Goal: Complete application form: Complete application form

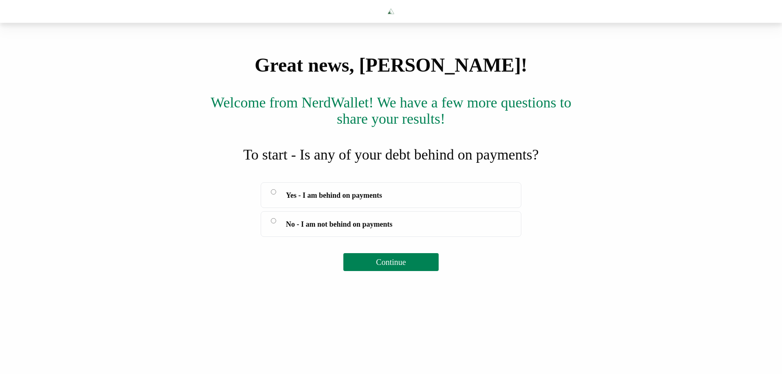
click at [359, 230] on span "No - I am not behind on payments" at bounding box center [339, 224] width 107 height 11
click at [390, 267] on span "Continue" at bounding box center [391, 262] width 30 height 9
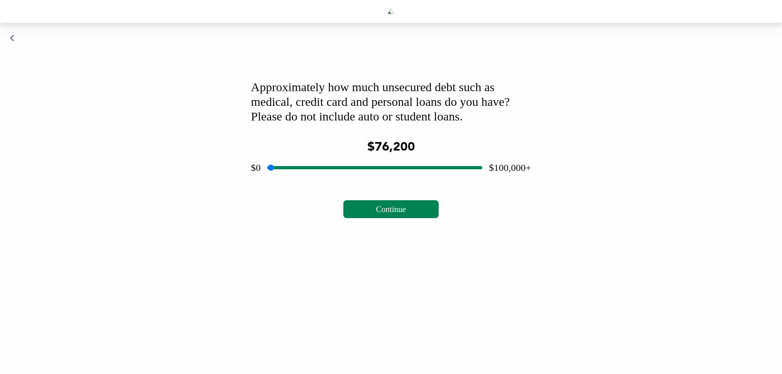
drag, startPoint x: 374, startPoint y: 195, endPoint x: 425, endPoint y: 195, distance: 50.5
click at [425, 181] on input "range" at bounding box center [374, 168] width 215 height 26
drag, startPoint x: 368, startPoint y: 194, endPoint x: 362, endPoint y: 196, distance: 5.7
type input "*****"
click at [362, 181] on input "range" at bounding box center [374, 168] width 215 height 26
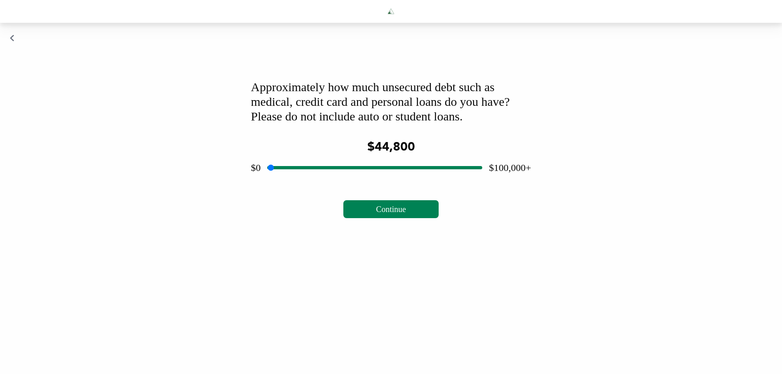
click at [392, 218] on button "Continue" at bounding box center [390, 209] width 95 height 18
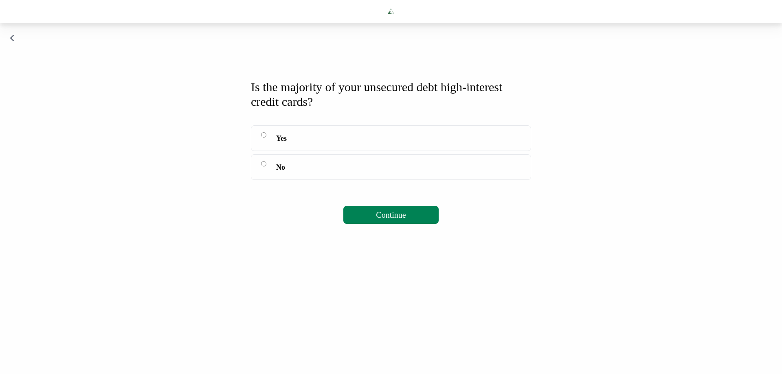
click at [13, 42] on icon "button" at bounding box center [12, 38] width 5 height 8
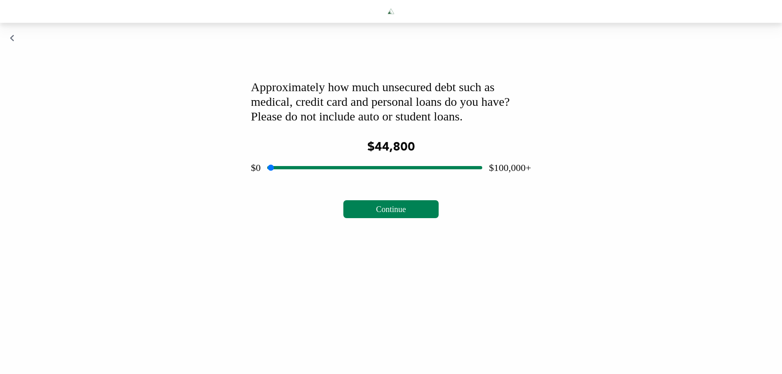
click at [13, 42] on icon "button" at bounding box center [12, 38] width 5 height 8
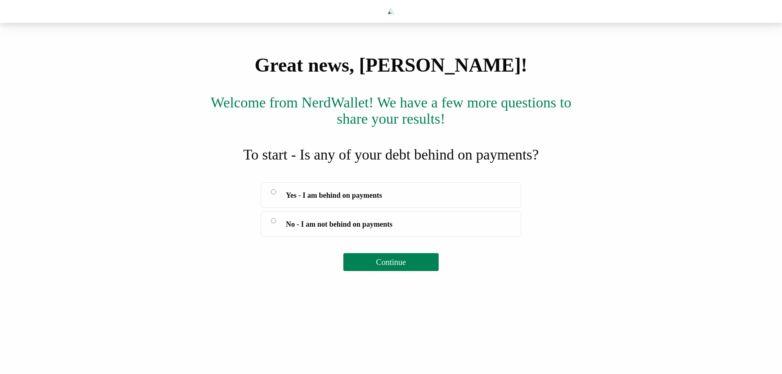
click at [413, 163] on div "To start - Is any of your debt behind on payments?" at bounding box center [391, 155] width 782 height 16
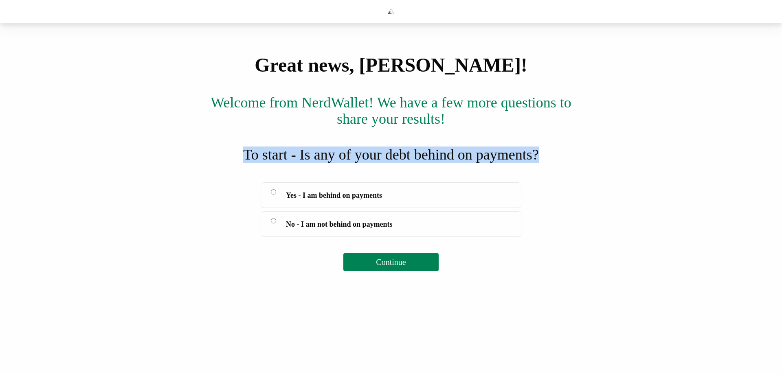
click at [413, 163] on div "To start - Is any of your debt behind on payments?" at bounding box center [391, 155] width 782 height 16
copy div "To start - Is any of your debt behind on payments?"
click at [384, 271] on button "Continue" at bounding box center [390, 262] width 95 height 18
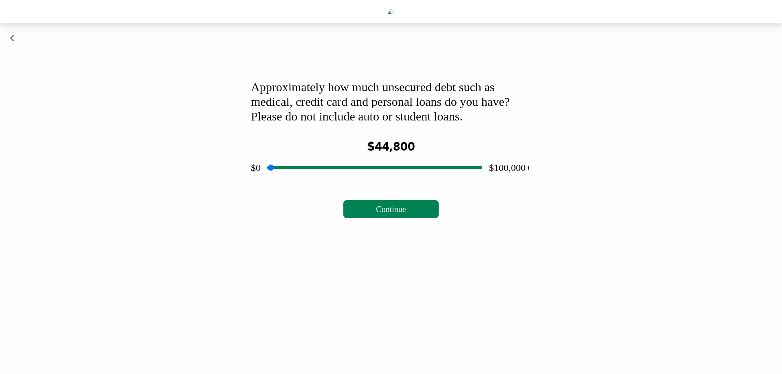
click at [350, 124] on div "Approximately how much unsecured debt such as medical, credit card and personal…" at bounding box center [391, 102] width 280 height 44
click at [349, 124] on div "Approximately how much unsecured debt such as medical, credit card and personal…" at bounding box center [391, 102] width 280 height 44
click at [347, 124] on div "Approximately how much unsecured debt such as medical, credit card and personal…" at bounding box center [391, 102] width 280 height 44
click at [432, 124] on div "Approximately how much unsecured debt such as medical, credit card and personal…" at bounding box center [391, 102] width 280 height 44
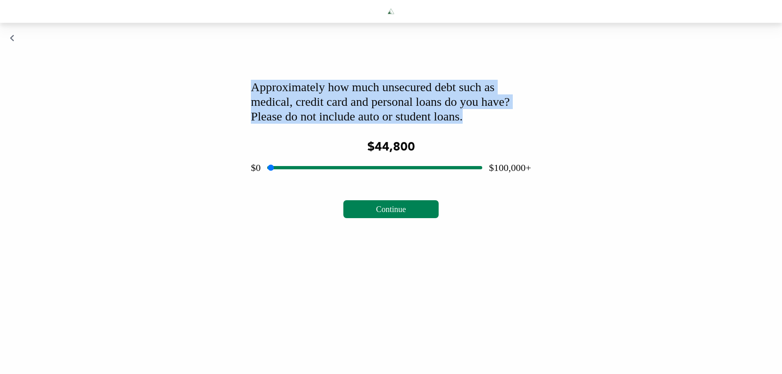
click at [432, 124] on div "Approximately how much unsecured debt such as medical, credit card and personal…" at bounding box center [391, 102] width 280 height 44
copy div "Approximately how much unsecured debt such as medical, credit card and personal…"
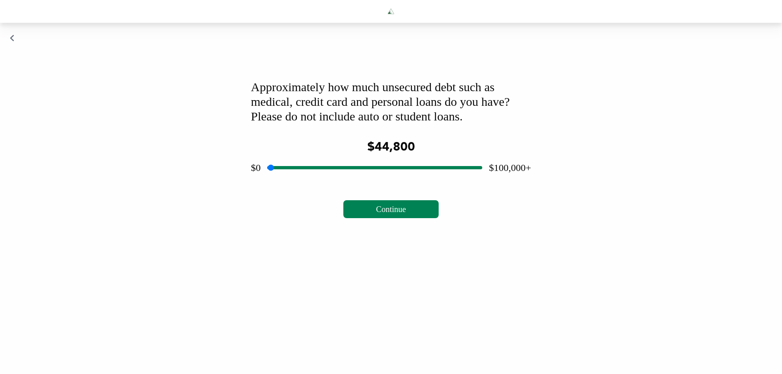
click at [391, 228] on div "Approximately how much unsecured debt such as medical, credit card and personal…" at bounding box center [391, 149] width 300 height 158
click at [389, 218] on button "Continue" at bounding box center [390, 209] width 95 height 18
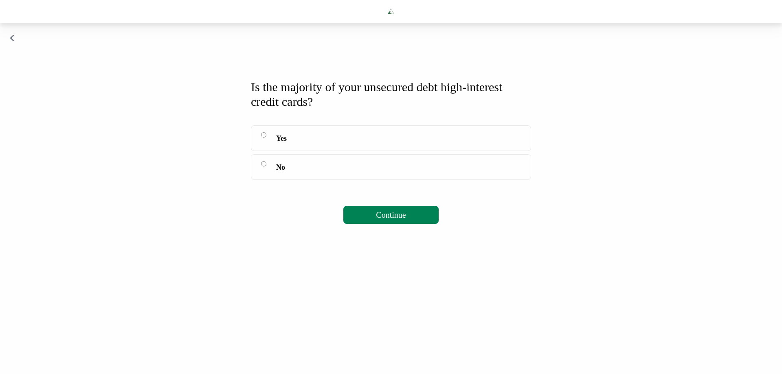
click at [333, 109] on div "Is the majority of your unsecured debt high-interest credit cards?" at bounding box center [391, 94] width 280 height 29
click at [332, 109] on div "Is the majority of your unsecured debt high-interest credit cards?" at bounding box center [391, 94] width 280 height 29
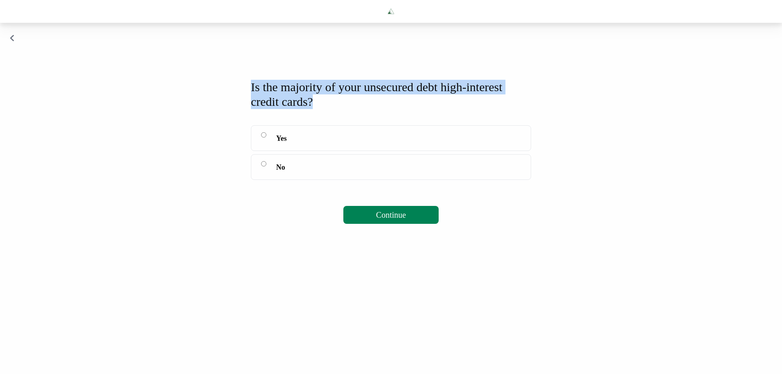
click at [332, 109] on div "Is the majority of your unsecured debt high-interest credit cards?" at bounding box center [391, 94] width 280 height 29
copy div "Is the majority of your unsecured debt high-interest credit cards?"
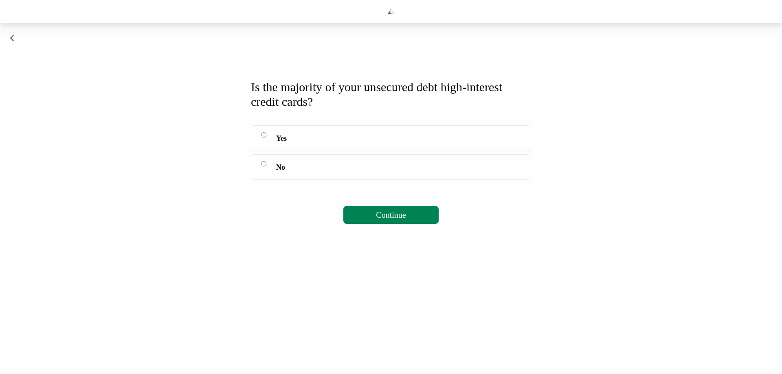
click at [359, 151] on label "Yes" at bounding box center [391, 138] width 280 height 26
click at [370, 224] on button "Continue" at bounding box center [390, 215] width 95 height 18
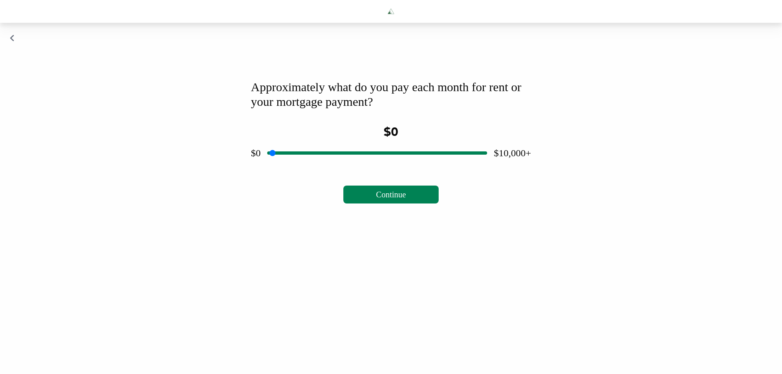
click at [343, 109] on div "Approximately what do you pay each month for rent or your mortgage payment?" at bounding box center [391, 94] width 280 height 29
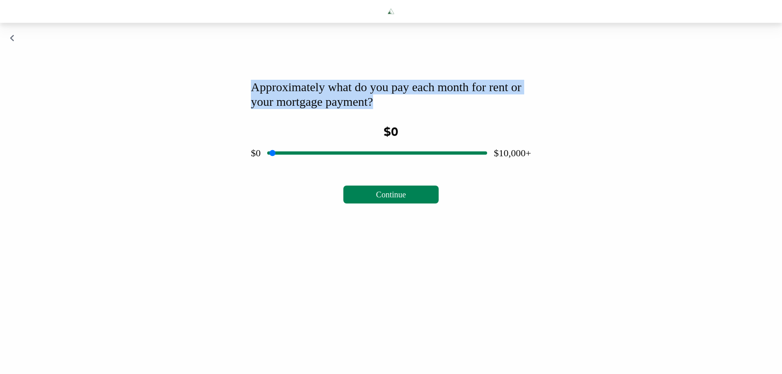
click at [343, 109] on div "Approximately what do you pay each month for rent or your mortgage payment?" at bounding box center [391, 94] width 280 height 29
copy div "Approximately what do you pay each month for rent or your mortgage payment?"
click at [515, 109] on div "Approximately what do you pay each month for rent or your mortgage payment?" at bounding box center [391, 94] width 280 height 29
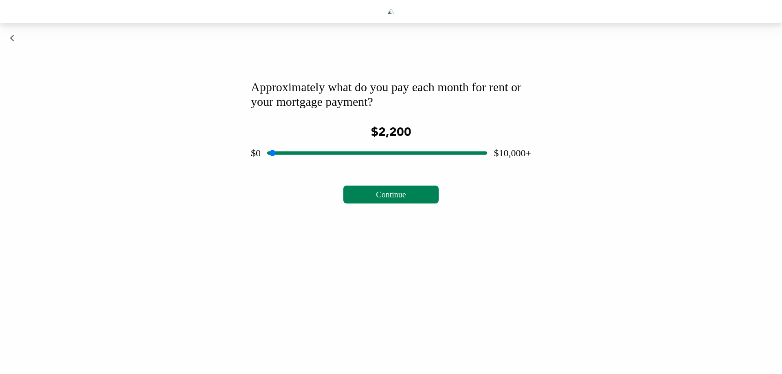
drag, startPoint x: 380, startPoint y: 177, endPoint x: 317, endPoint y: 178, distance: 63.2
type input "****"
click at [317, 166] on input "range" at bounding box center [377, 153] width 220 height 26
click at [384, 199] on span "Continue" at bounding box center [391, 194] width 30 height 9
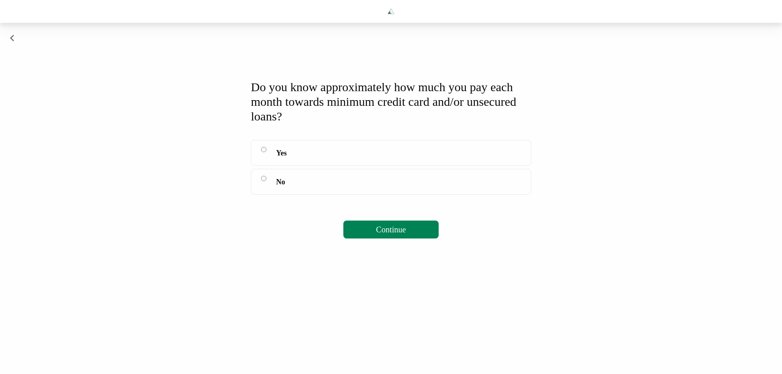
click at [323, 124] on div "Do you know approximately how much you pay each month towards minimum credit ca…" at bounding box center [391, 102] width 280 height 44
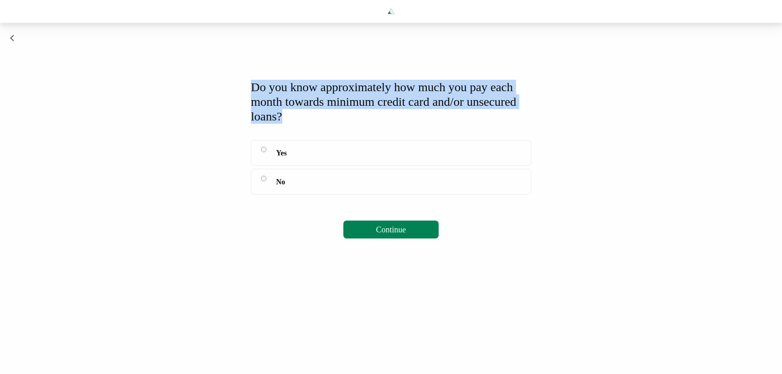
click at [323, 124] on div "Do you know approximately how much you pay each month towards minimum credit ca…" at bounding box center [391, 102] width 280 height 44
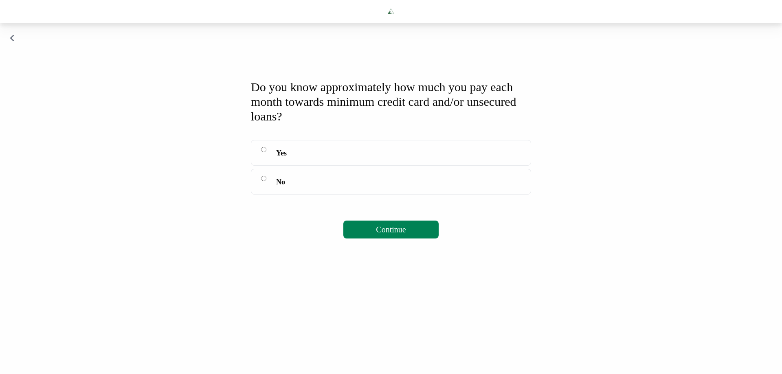
click at [348, 195] on label "No" at bounding box center [391, 182] width 280 height 26
click at [396, 234] on span "Continue" at bounding box center [391, 229] width 30 height 9
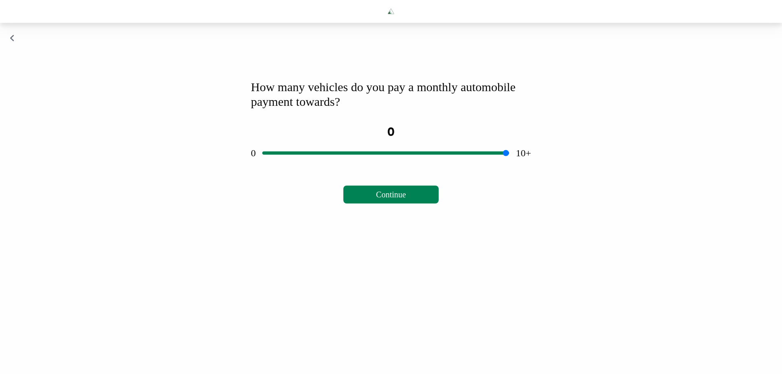
drag, startPoint x: 12, startPoint y: 66, endPoint x: 134, endPoint y: 112, distance: 130.6
click at [13, 42] on icon "button" at bounding box center [12, 38] width 5 height 8
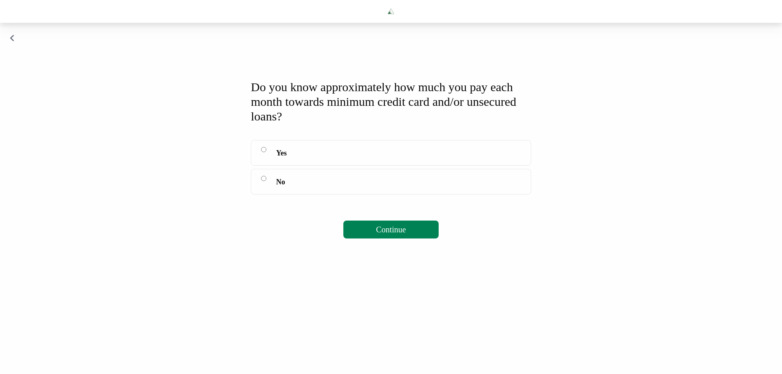
drag, startPoint x: 275, startPoint y: 182, endPoint x: 293, endPoint y: 190, distance: 19.9
click at [275, 166] on label "Yes" at bounding box center [391, 153] width 280 height 26
click at [372, 247] on div "Do you know approximately how much you pay each month towards minimum credit ca…" at bounding box center [391, 159] width 300 height 178
click at [371, 239] on button "Continue" at bounding box center [390, 230] width 95 height 18
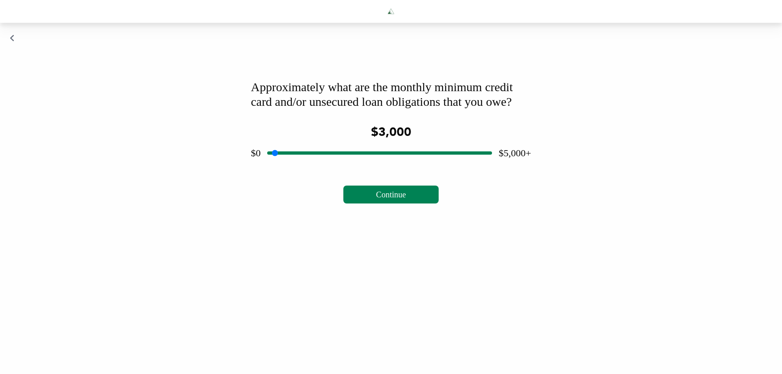
drag, startPoint x: 385, startPoint y: 192, endPoint x: 400, endPoint y: 190, distance: 15.2
click at [400, 166] on input "range" at bounding box center [379, 153] width 225 height 26
drag, startPoint x: 401, startPoint y: 190, endPoint x: 378, endPoint y: 187, distance: 22.5
type input "****"
click at [378, 166] on input "range" at bounding box center [379, 153] width 225 height 26
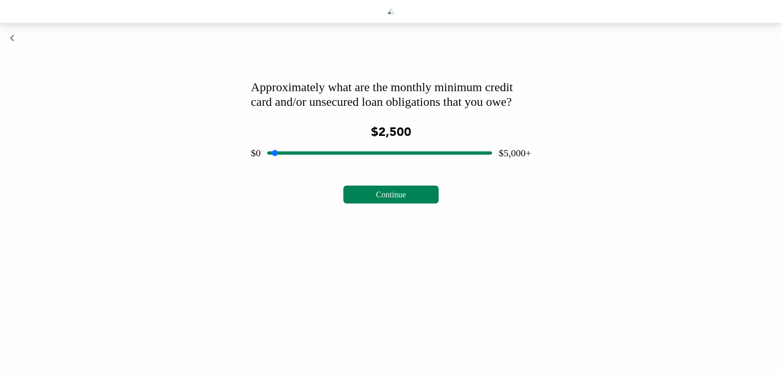
drag, startPoint x: 18, startPoint y: 60, endPoint x: 29, endPoint y: 66, distance: 12.2
click at [18, 61] on div "Approximately what are the monthly minimum credit card and/or unsecured loan ob…" at bounding box center [391, 121] width 782 height 197
click at [17, 66] on div "Approximately what are the monthly minimum credit card and/or unsecured loan ob…" at bounding box center [391, 121] width 782 height 197
click at [7, 66] on div "Approximately what are the monthly minimum credit card and/or unsecured loan ob…" at bounding box center [391, 121] width 782 height 197
click at [2, 68] on div "Approximately what are the monthly minimum credit card and/or unsecured loan ob…" at bounding box center [391, 121] width 782 height 197
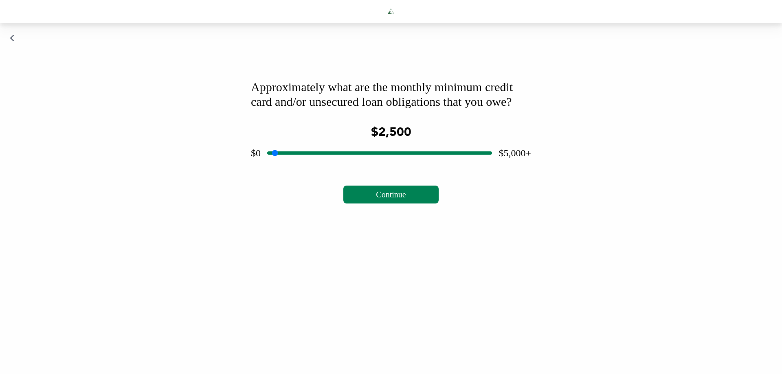
click at [14, 42] on icon "button" at bounding box center [12, 38] width 5 height 8
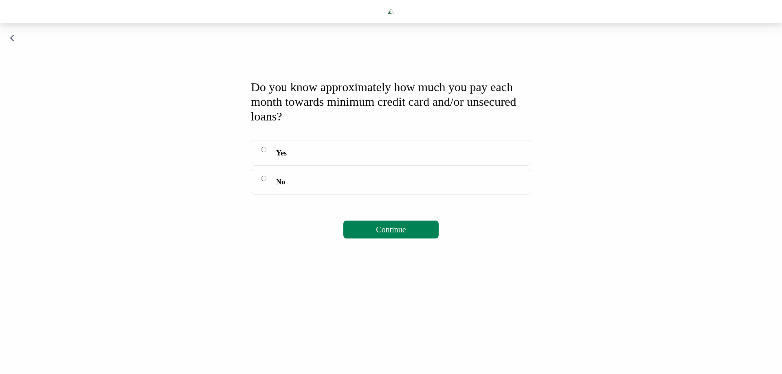
drag, startPoint x: 308, startPoint y: 201, endPoint x: 382, endPoint y: 253, distance: 90.6
click at [309, 195] on label "No" at bounding box center [391, 182] width 280 height 26
click at [386, 234] on span "Continue" at bounding box center [391, 229] width 30 height 9
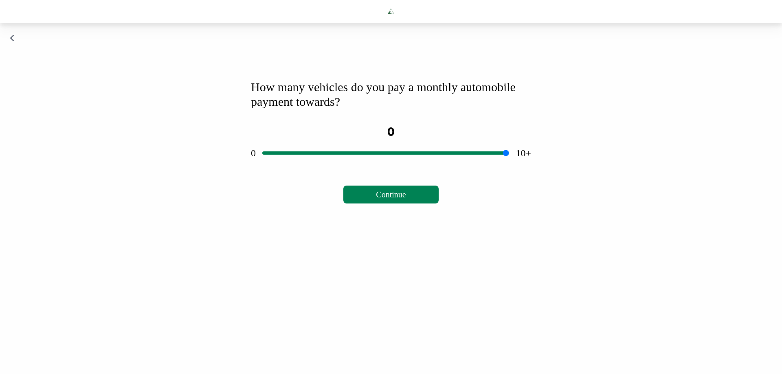
click at [338, 109] on div "How many vehicles do you pay a monthly automobile payment towards?" at bounding box center [391, 94] width 280 height 29
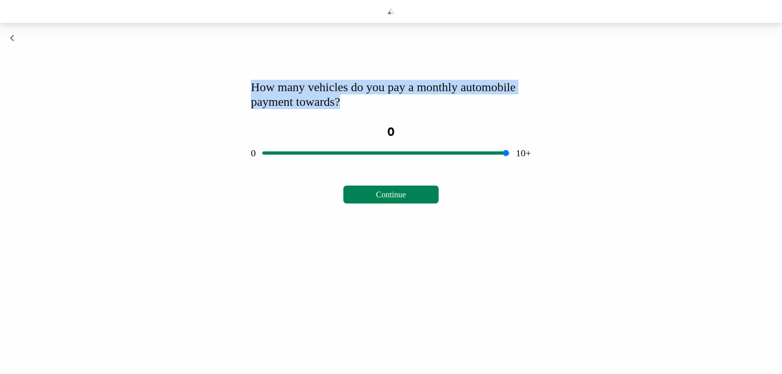
click at [338, 109] on div "How many vehicles do you pay a monthly automobile payment towards?" at bounding box center [391, 94] width 280 height 29
copy div "How many vehicles do you pay a monthly automobile payment towards?"
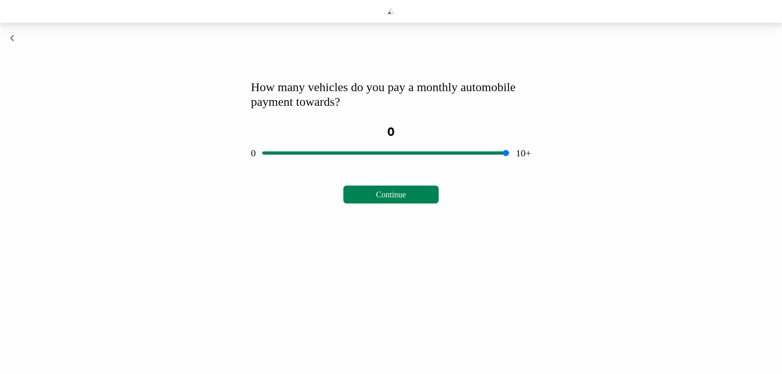
click at [10, 65] on div "How many vehicles do you pay a monthly automobile payment towards? 0 0 10+ Note…" at bounding box center [391, 121] width 782 height 197
click at [15, 66] on div "How many vehicles do you pay a monthly automobile payment towards? 0 0 10+ Note…" at bounding box center [391, 121] width 782 height 197
click at [11, 42] on icon "button" at bounding box center [12, 38] width 5 height 8
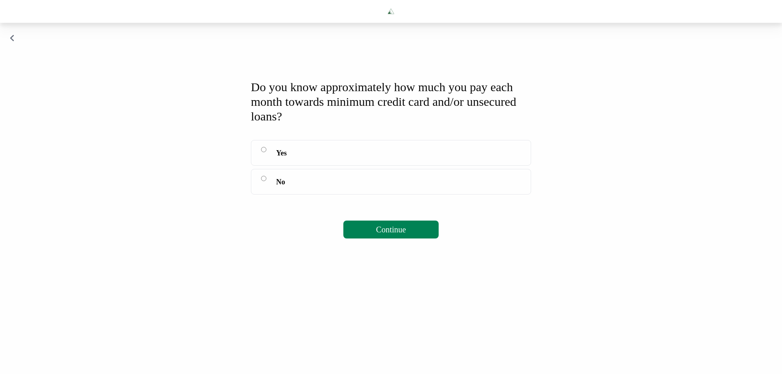
click at [343, 166] on label "Yes" at bounding box center [391, 153] width 280 height 26
click at [380, 234] on span "Continue" at bounding box center [391, 229] width 30 height 9
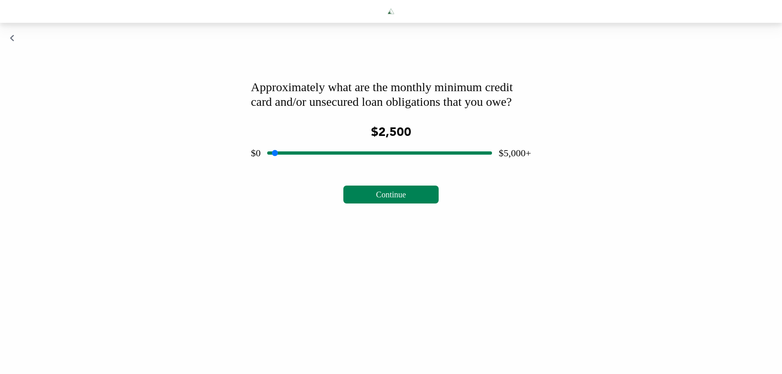
click at [308, 109] on div "Approximately what are the monthly minimum credit card and/or unsecured loan ob…" at bounding box center [391, 94] width 280 height 29
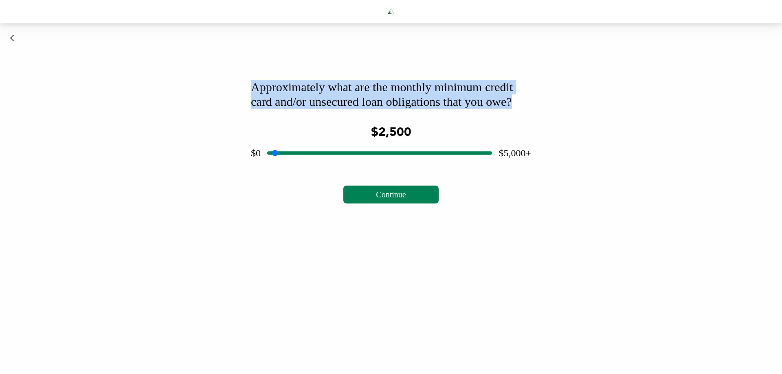
click at [308, 109] on div "Approximately what are the monthly minimum credit card and/or unsecured loan ob…" at bounding box center [391, 94] width 280 height 29
copy div "Approximately what are the monthly minimum credit card and/or unsecured loan ob…"
drag, startPoint x: 384, startPoint y: 238, endPoint x: 334, endPoint y: 194, distance: 66.4
click at [332, 194] on div "Approximately what are the monthly minimum credit card and/or unsecured loan ob…" at bounding box center [391, 141] width 300 height 143
drag, startPoint x: 332, startPoint y: 196, endPoint x: 303, endPoint y: 195, distance: 28.9
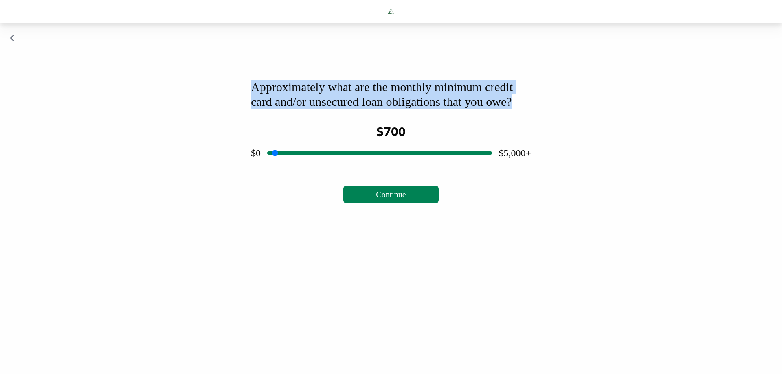
click at [303, 166] on input "range" at bounding box center [379, 153] width 225 height 26
click at [401, 199] on span "Continue" at bounding box center [391, 194] width 30 height 9
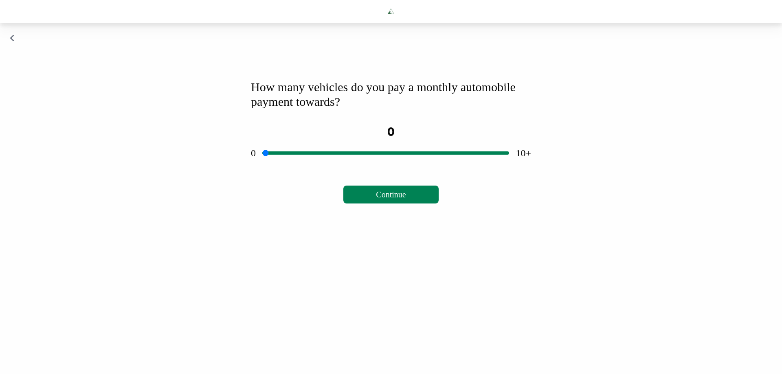
click at [266, 204] on div "Continue" at bounding box center [391, 195] width 280 height 18
click at [372, 109] on div "How many vehicles do you pay a monthly automobile payment towards?" at bounding box center [391, 94] width 280 height 29
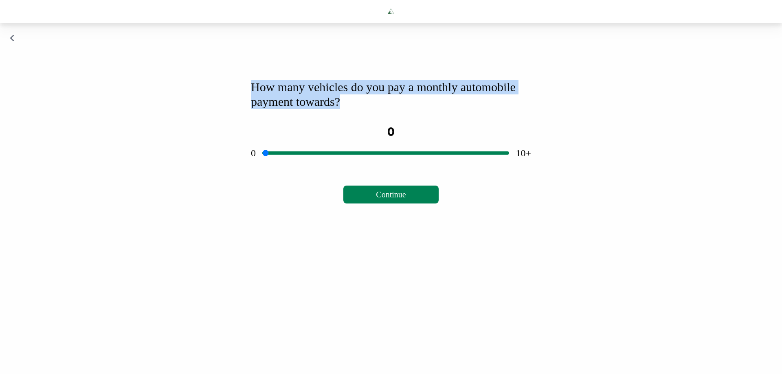
click at [372, 109] on div "How many vehicles do you pay a monthly automobile payment towards?" at bounding box center [391, 94] width 280 height 29
copy div "How many vehicles do you pay a monthly automobile payment towards?"
click at [376, 166] on input "range" at bounding box center [385, 153] width 247 height 26
drag, startPoint x: 376, startPoint y: 179, endPoint x: 359, endPoint y: 178, distance: 17.5
click at [359, 166] on input "range" at bounding box center [385, 153] width 247 height 26
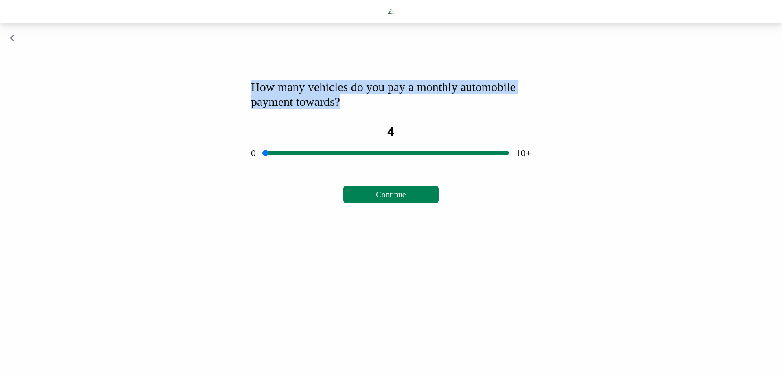
click at [356, 166] on input "range" at bounding box center [385, 153] width 247 height 26
drag, startPoint x: 356, startPoint y: 177, endPoint x: 288, endPoint y: 175, distance: 67.7
click at [288, 166] on input "range" at bounding box center [385, 153] width 247 height 26
click at [361, 204] on button "Continue" at bounding box center [390, 195] width 95 height 18
drag, startPoint x: 599, startPoint y: 121, endPoint x: 572, endPoint y: 122, distance: 26.9
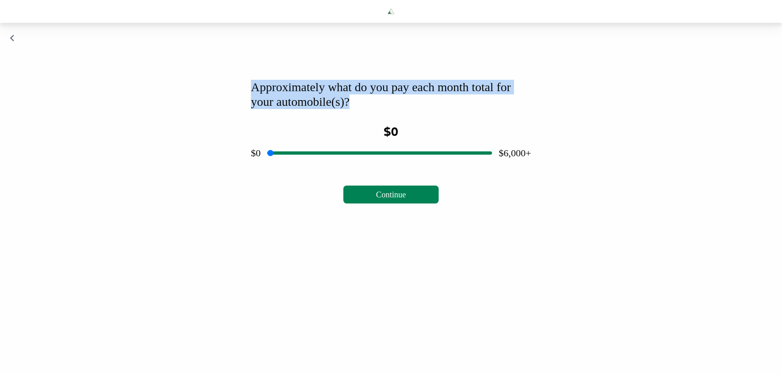
click at [599, 121] on div "Approximately what do you pay each month total for your automobile(s)? $0 $0 $6…" at bounding box center [391, 121] width 782 height 197
click at [279, 109] on div "Approximately what do you pay each month total for your automobile(s)?" at bounding box center [391, 94] width 280 height 29
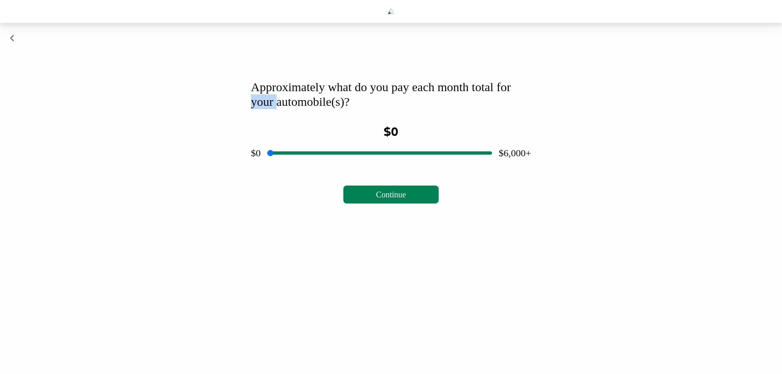
click at [279, 109] on div "Approximately what do you pay each month total for your automobile(s)?" at bounding box center [391, 94] width 280 height 29
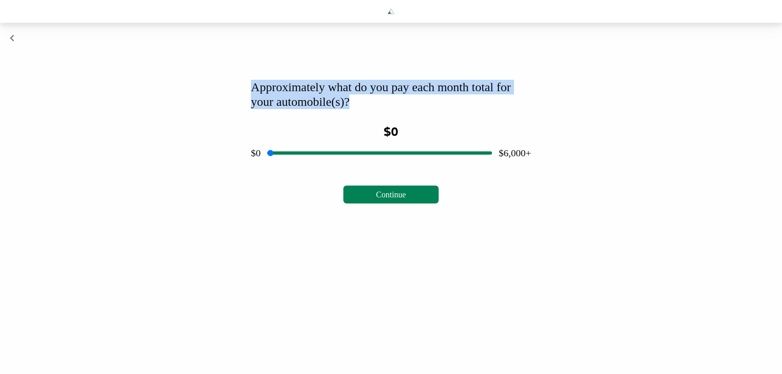
click at [279, 109] on div "Approximately what do you pay each month total for your automobile(s)?" at bounding box center [391, 94] width 280 height 29
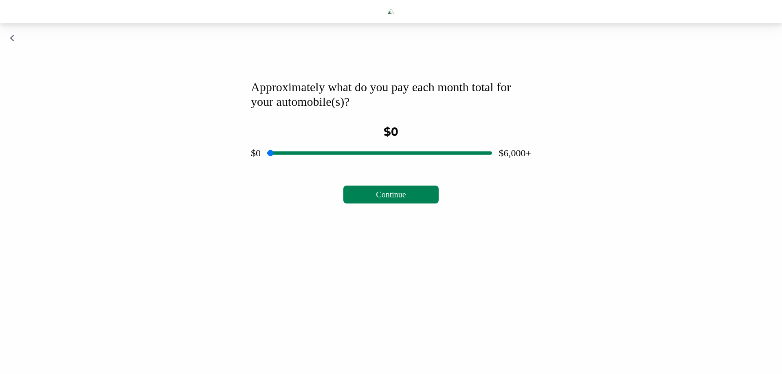
drag, startPoint x: 570, startPoint y: 244, endPoint x: 560, endPoint y: 242, distance: 10.0
click at [570, 220] on div "Approximately what do you pay each month total for your automobile(s)? $0 $0 $6…" at bounding box center [391, 121] width 782 height 197
click at [394, 166] on input "range" at bounding box center [379, 153] width 225 height 26
drag, startPoint x: 387, startPoint y: 178, endPoint x: 286, endPoint y: 179, distance: 101.1
type input "***"
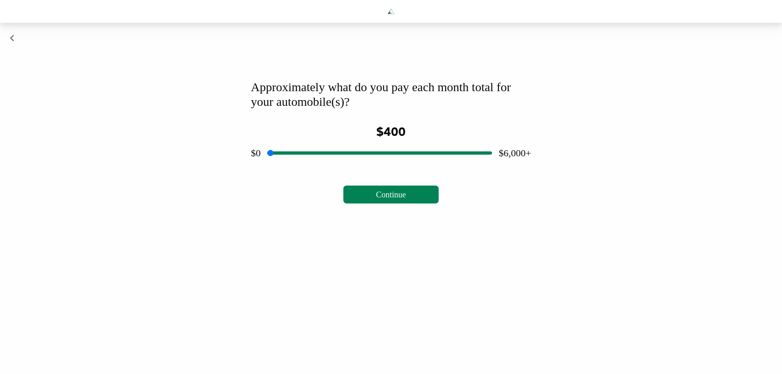
click at [286, 166] on input "range" at bounding box center [379, 153] width 225 height 26
click at [363, 204] on button "Continue" at bounding box center [390, 195] width 95 height 18
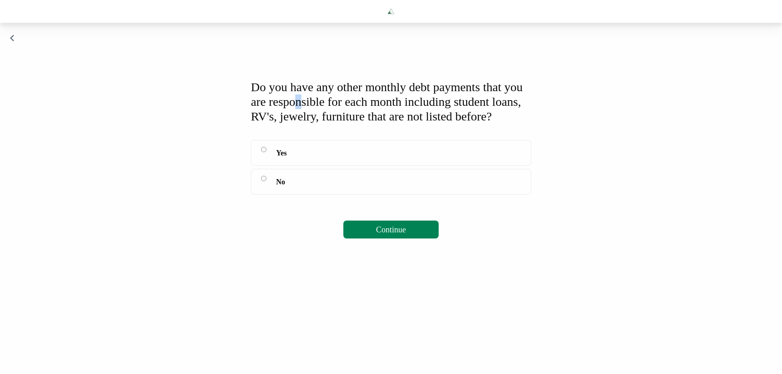
click at [327, 124] on div "Do you have any other monthly debt payments that you are responsible for each m…" at bounding box center [391, 102] width 280 height 44
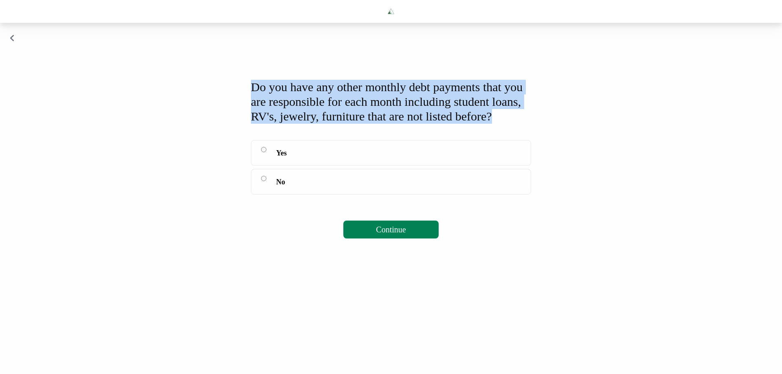
click at [327, 124] on div "Do you have any other monthly debt payments that you are responsible for each m…" at bounding box center [391, 102] width 280 height 44
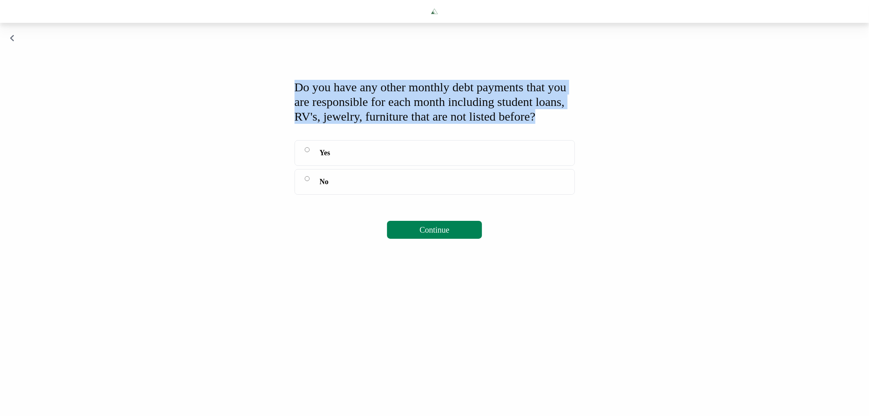
click at [435, 124] on div "Do you have any other monthly debt payments that you are responsible for each m…" at bounding box center [435, 102] width 280 height 44
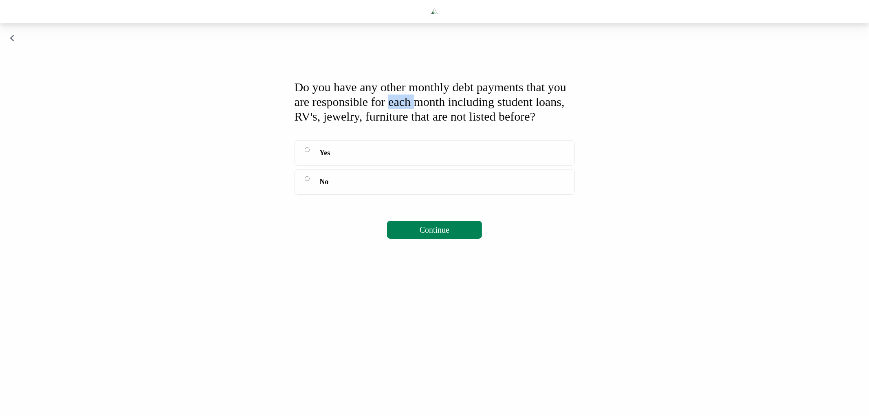
click at [435, 124] on div "Do you have any other monthly debt payments that you are responsible for each m…" at bounding box center [435, 102] width 280 height 44
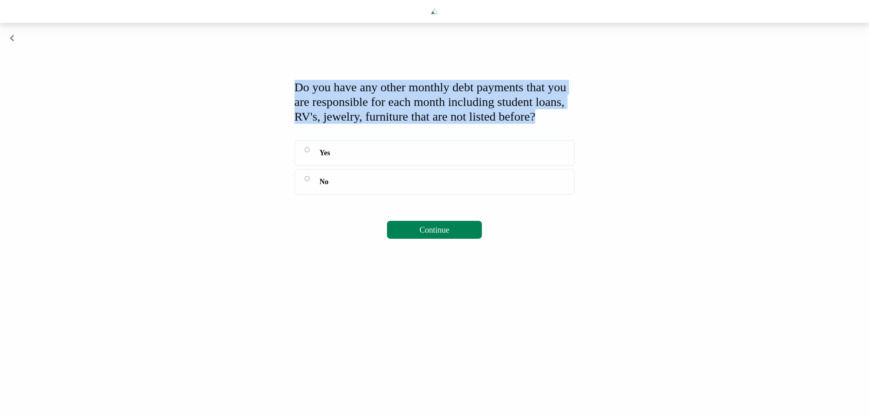
click at [435, 124] on div "Do you have any other monthly debt payments that you are responsible for each m…" at bounding box center [435, 102] width 280 height 44
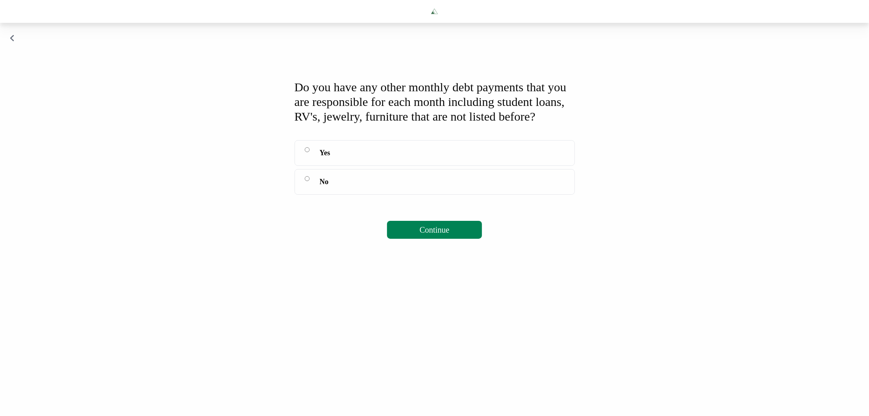
click at [334, 124] on div "Do you have any other monthly debt payments that you are responsible for each m…" at bounding box center [435, 102] width 280 height 44
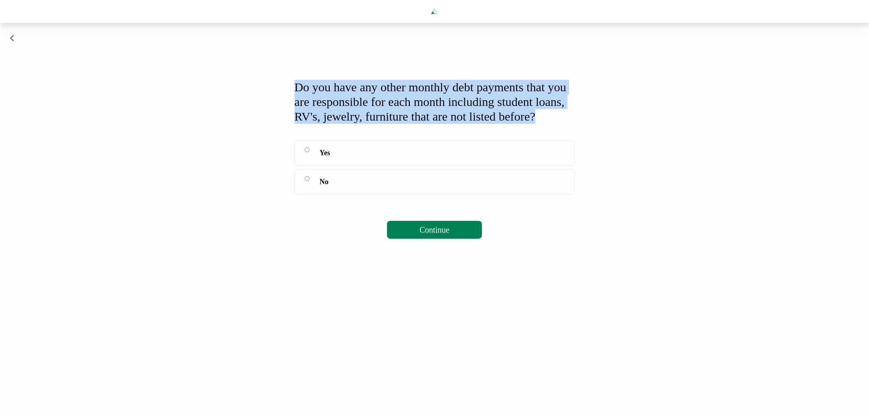
click at [334, 124] on div "Do you have any other monthly debt payments that you are responsible for each m…" at bounding box center [435, 102] width 280 height 44
copy div "Do you have any other monthly debt payments that you are responsible for each m…"
click at [506, 107] on div "Do you have any other monthly debt payments that you are responsible for each m…" at bounding box center [435, 102] width 280 height 44
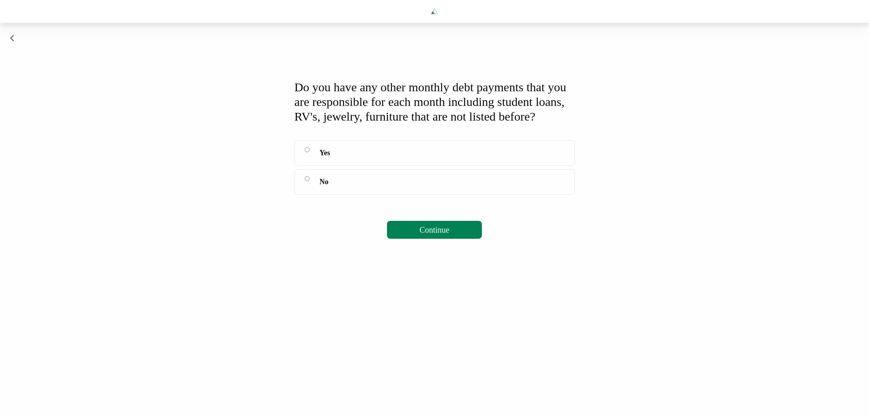
click at [394, 166] on label "Yes" at bounding box center [435, 153] width 280 height 26
click at [421, 239] on button "Continue" at bounding box center [434, 230] width 95 height 18
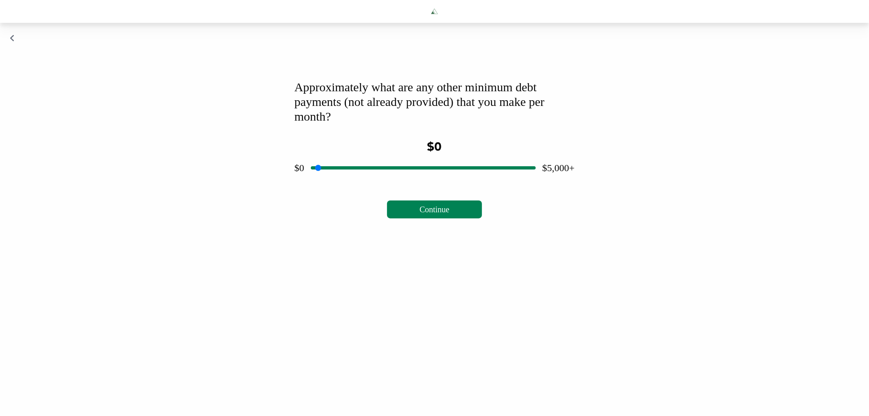
click at [447, 117] on div "Approximately what are any other minimum debt payments (not already provided) t…" at bounding box center [435, 102] width 280 height 44
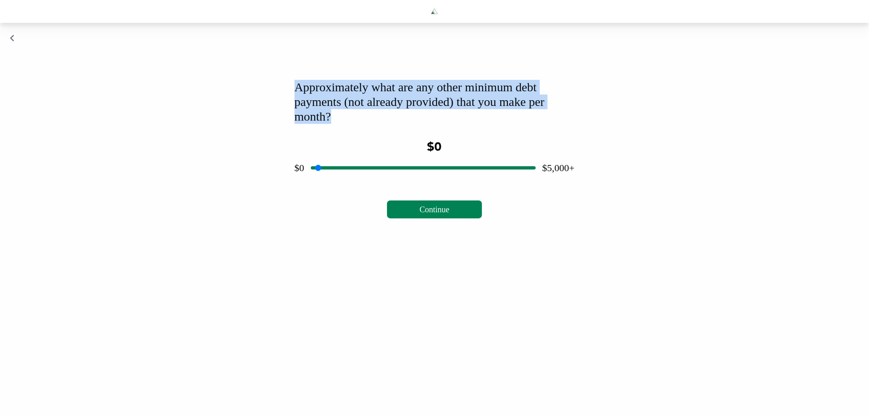
click at [447, 117] on div "Approximately what are any other minimum debt payments (not already provided) t…" at bounding box center [435, 102] width 280 height 44
copy div "Approximately what are any other minimum debt payments (not already provided) t…"
click at [11, 42] on icon "button" at bounding box center [12, 38] width 5 height 8
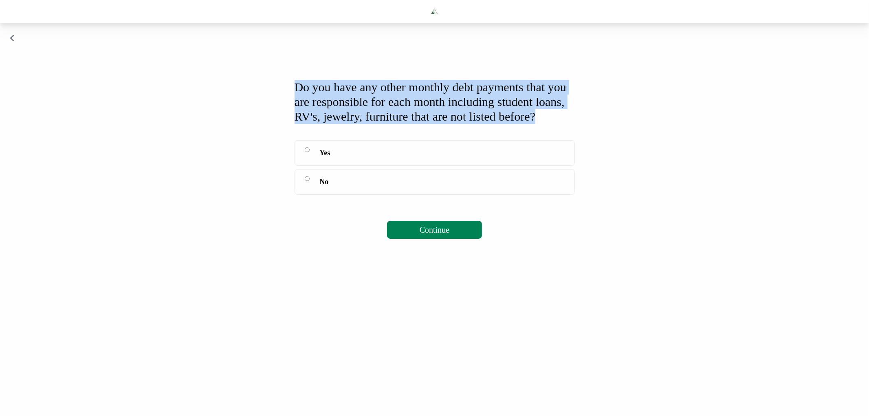
click at [424, 234] on span "Continue" at bounding box center [435, 229] width 30 height 9
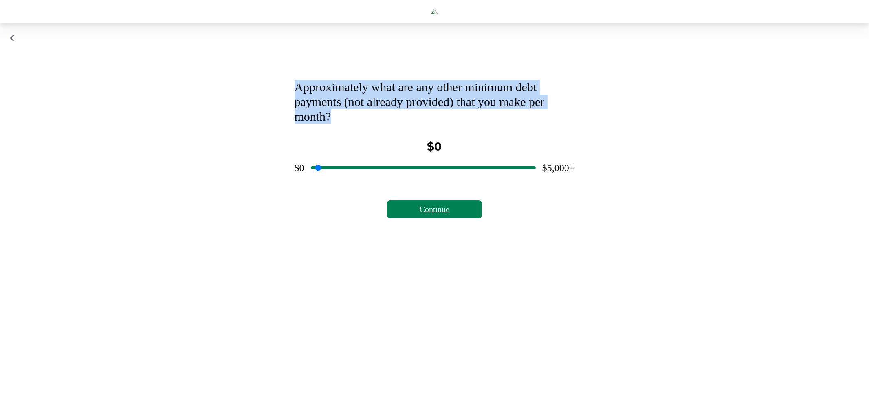
click at [463, 124] on div "Approximately what are any other minimum debt payments (not already provided) t…" at bounding box center [435, 102] width 280 height 44
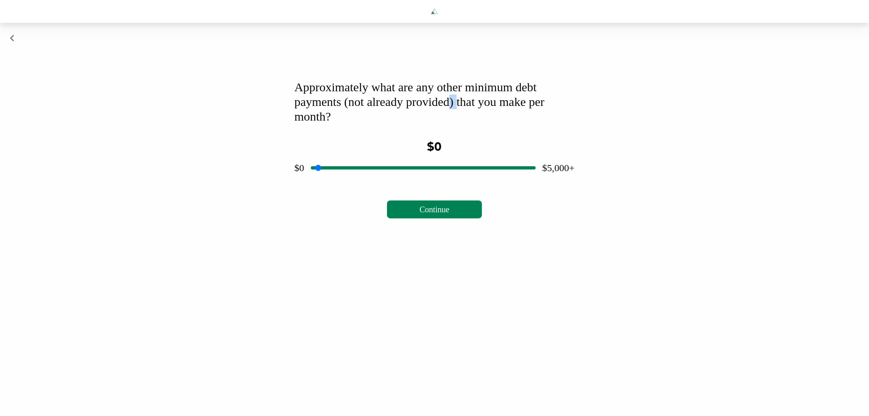
click at [463, 124] on div "Approximately what are any other minimum debt payments (not already provided) t…" at bounding box center [435, 102] width 280 height 44
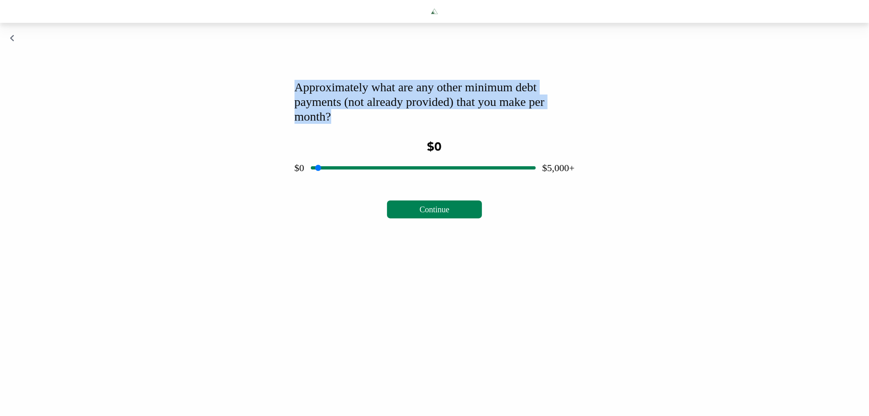
click at [463, 124] on div "Approximately what are any other minimum debt payments (not already provided) t…" at bounding box center [435, 102] width 280 height 44
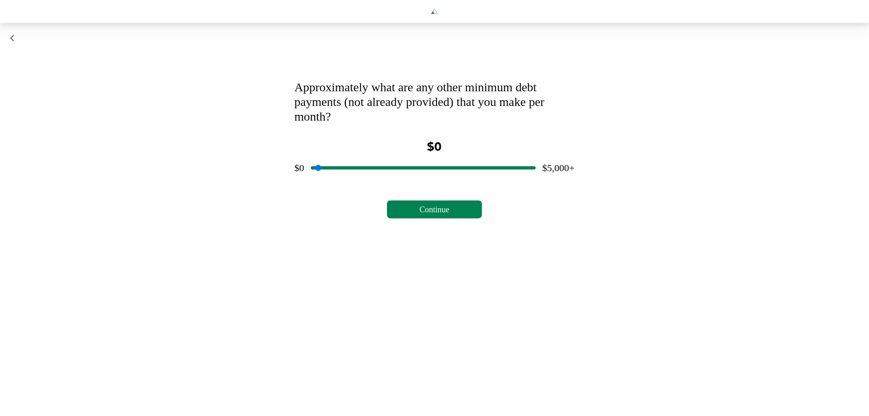
click at [6, 63] on div "Approximately what are any other minimum debt payments (not already provided) t…" at bounding box center [434, 129] width 869 height 212
click at [10, 42] on icon "button" at bounding box center [12, 38] width 5 height 8
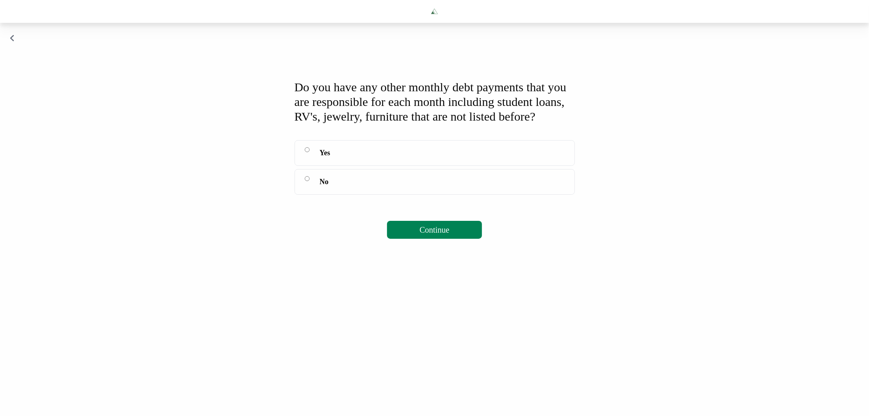
click at [389, 195] on label "No" at bounding box center [435, 182] width 280 height 26
click at [404, 239] on button "Continue" at bounding box center [434, 230] width 95 height 18
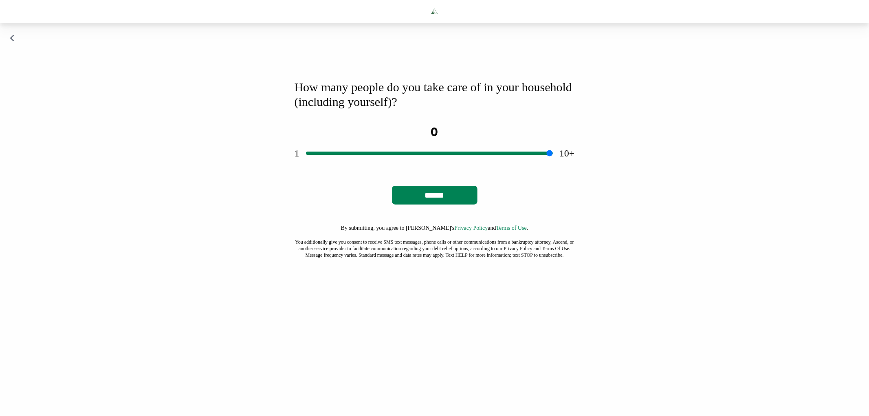
click at [15, 66] on div "How many people do you take care of in your household (including yourself)? 0 1…" at bounding box center [434, 149] width 869 height 252
click at [13, 42] on icon "button" at bounding box center [12, 38] width 5 height 8
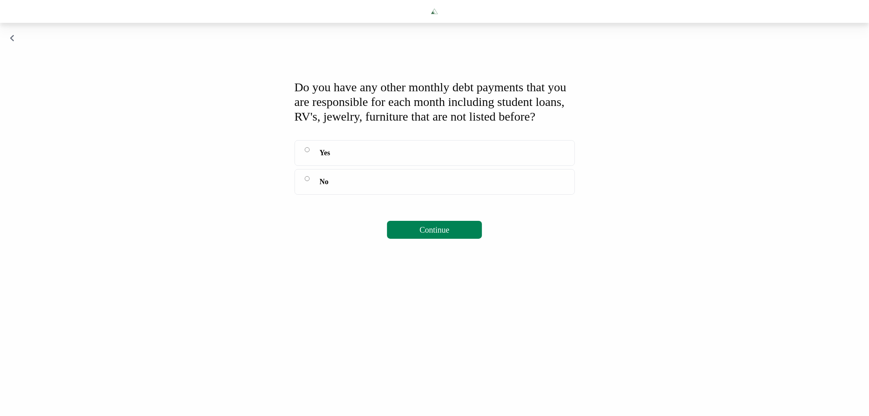
click at [376, 117] on div "Do you have any other monthly debt payments that you are responsible for each m…" at bounding box center [435, 102] width 280 height 44
click at [340, 166] on label "Yes" at bounding box center [435, 153] width 280 height 26
click at [401, 249] on div "Do you have any other monthly debt payments that you are responsible for each m…" at bounding box center [435, 159] width 300 height 178
click at [401, 239] on button "Continue" at bounding box center [434, 230] width 95 height 18
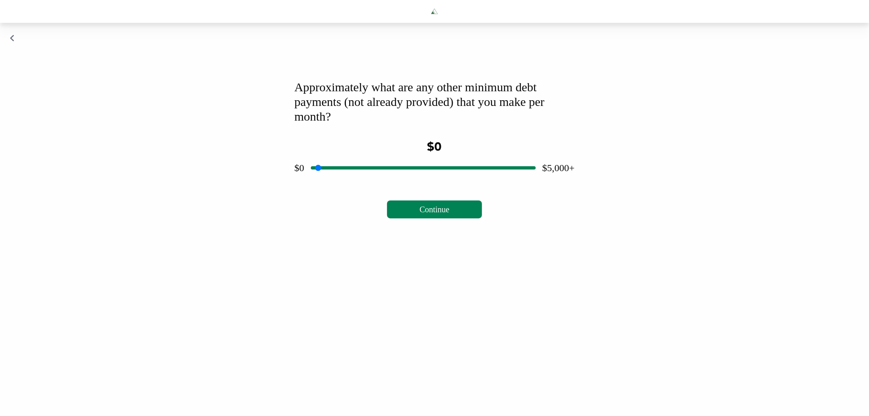
click at [349, 107] on div "Approximately what are any other minimum debt payments (not already provided) t…" at bounding box center [435, 102] width 280 height 44
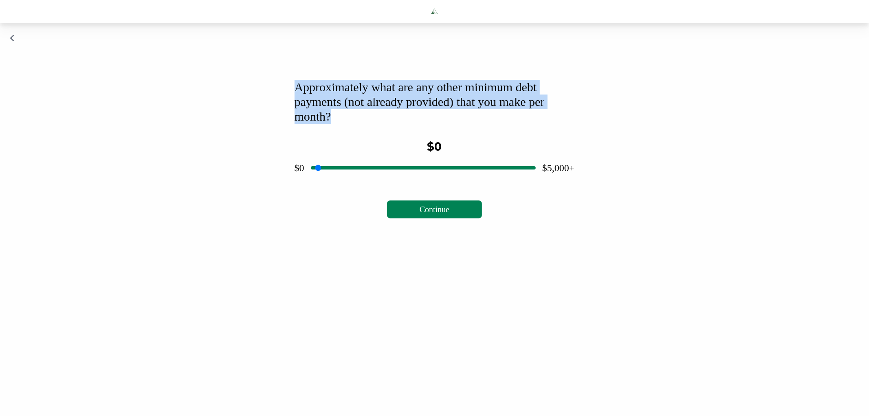
click at [349, 107] on div "Approximately what are any other minimum debt payments (not already provided) t…" at bounding box center [435, 102] width 280 height 44
copy div "Approximately what are any other minimum debt payments (not already provided) t…"
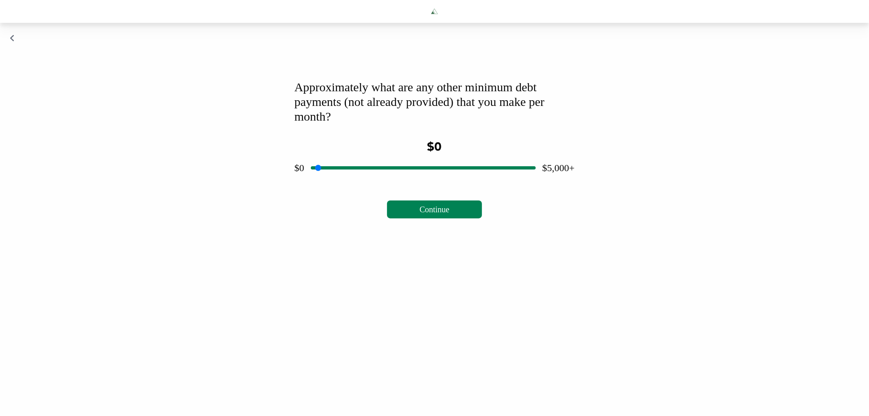
click at [626, 269] on body "Approximately what are any other minimum debt payments (not already provided) t…" at bounding box center [434, 208] width 869 height 416
drag, startPoint x: 413, startPoint y: 194, endPoint x: 323, endPoint y: 198, distance: 90.2
click at [323, 181] on input "range" at bounding box center [423, 168] width 225 height 26
click at [415, 218] on button "Continue" at bounding box center [434, 209] width 95 height 18
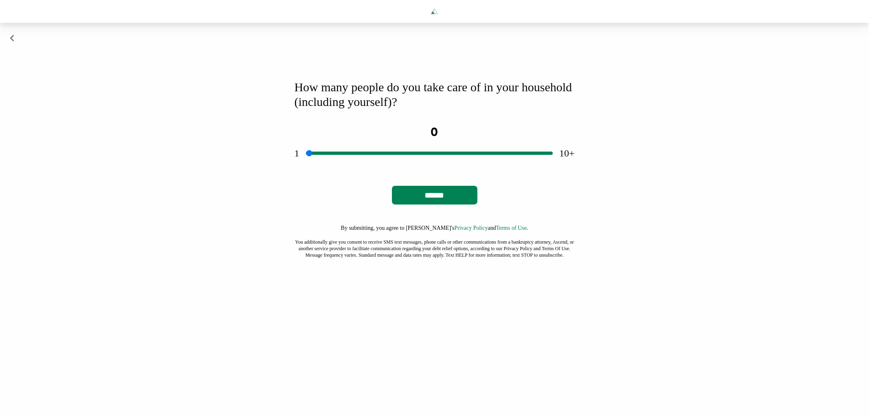
click at [430, 109] on div "How many people do you take care of in your household (including yourself)?" at bounding box center [435, 94] width 280 height 29
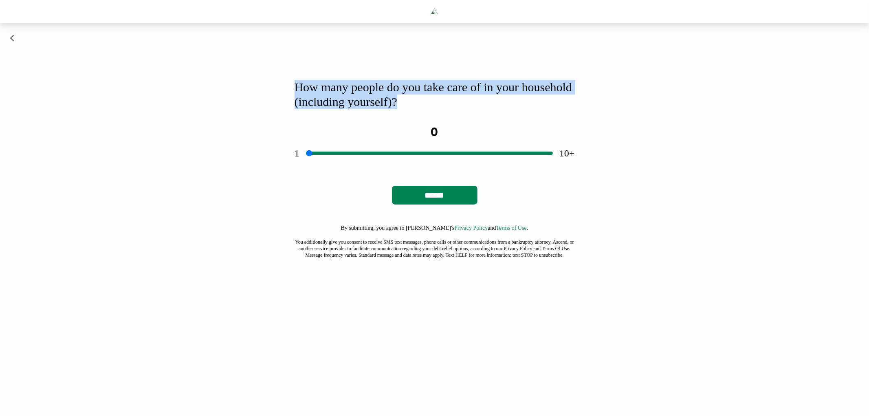
click at [430, 109] on div "How many people do you take care of in your household (including yourself)?" at bounding box center [435, 94] width 280 height 29
drag, startPoint x: 353, startPoint y: 182, endPoint x: 282, endPoint y: 179, distance: 71.4
click at [306, 166] on input "range" at bounding box center [429, 153] width 247 height 26
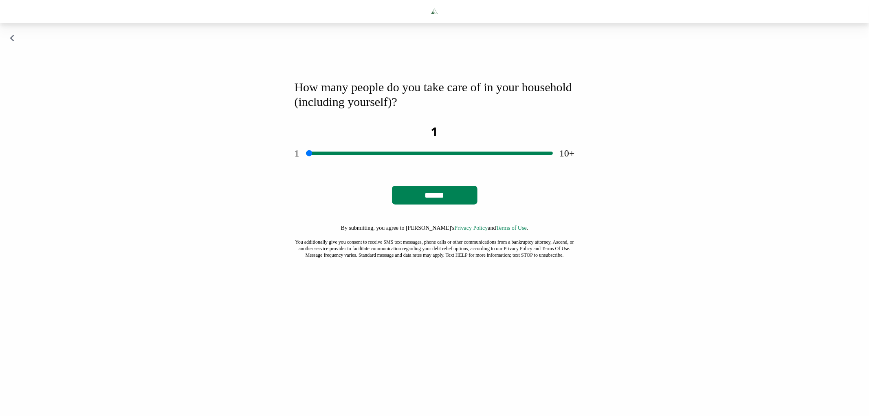
click at [704, 200] on div "How many people do you take care of in your household (including yourself)? 1 1…" at bounding box center [434, 149] width 869 height 252
click at [425, 166] on input "range" at bounding box center [429, 153] width 247 height 26
click at [12, 42] on icon "button" at bounding box center [12, 38] width 5 height 8
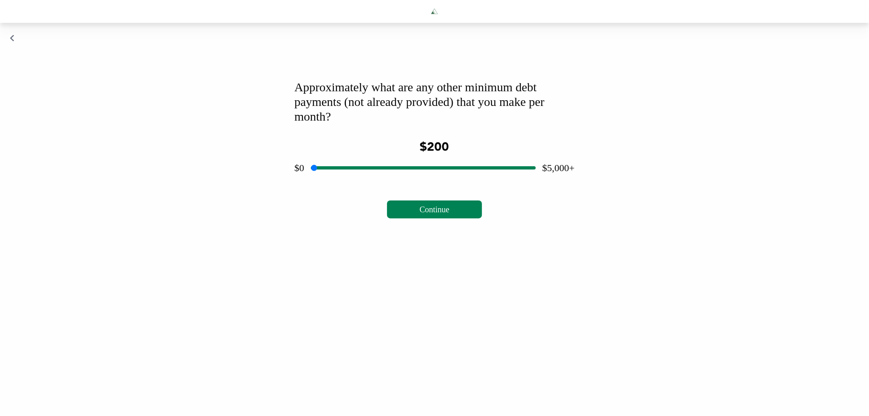
click at [437, 214] on span "Continue" at bounding box center [435, 209] width 30 height 9
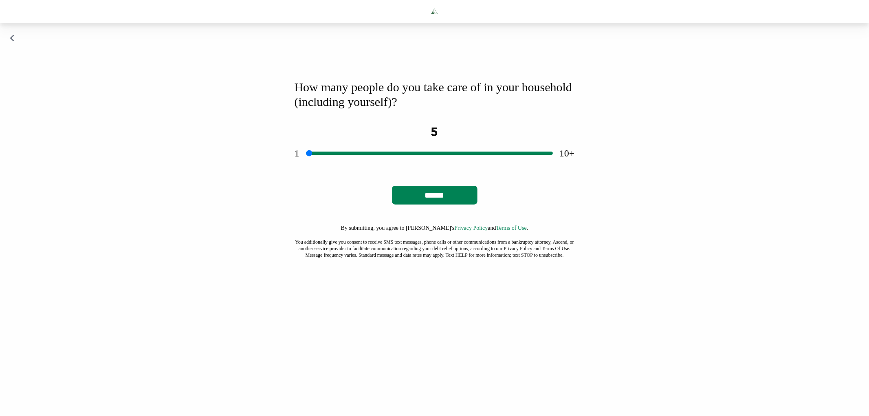
drag, startPoint x: 287, startPoint y: 185, endPoint x: 304, endPoint y: 182, distance: 16.9
type input "*"
click at [306, 166] on input "range" at bounding box center [429, 153] width 247 height 26
click at [439, 205] on input "******" at bounding box center [435, 195] width 86 height 19
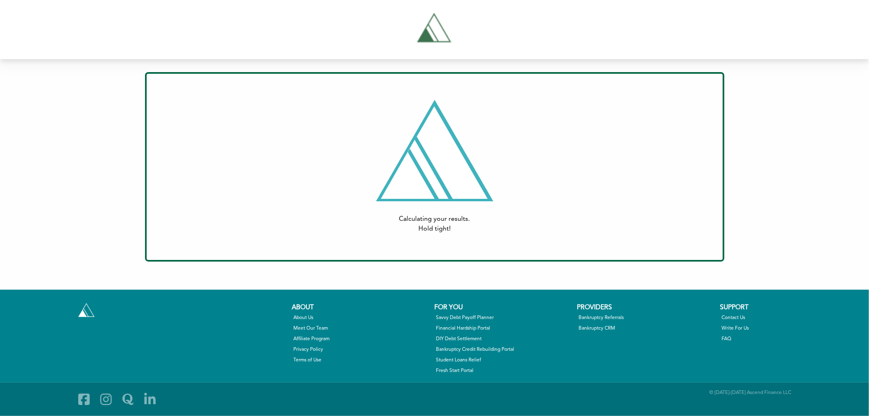
click at [283, 82] on div "Calculating your results. Hold tight! Print Email Who would you like to send th…" at bounding box center [434, 166] width 579 height 189
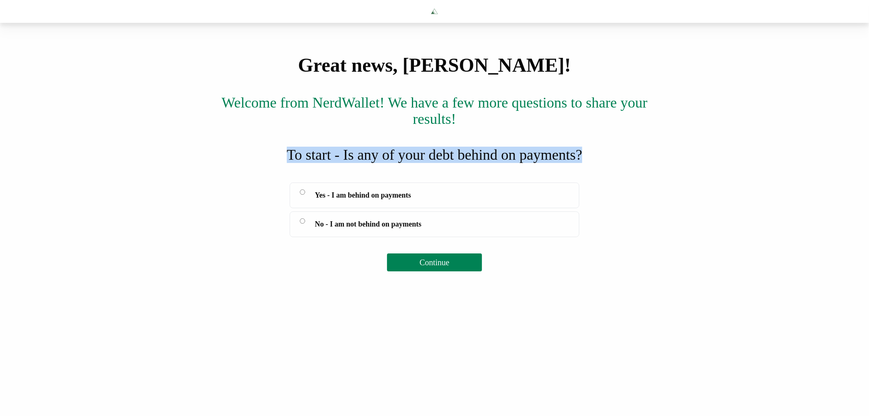
click at [344, 163] on div "To start - Is any of your debt behind on payments?" at bounding box center [434, 155] width 869 height 16
click at [365, 163] on div "To start - Is any of your debt behind on payments?" at bounding box center [434, 155] width 869 height 16
